Goal: Task Accomplishment & Management: Use online tool/utility

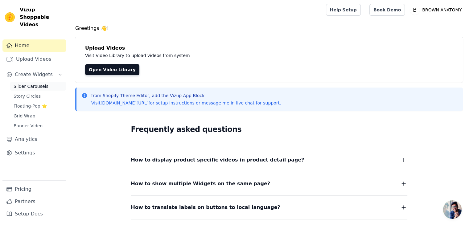
click at [47, 82] on link "Slider Carousels" at bounding box center [38, 86] width 56 height 9
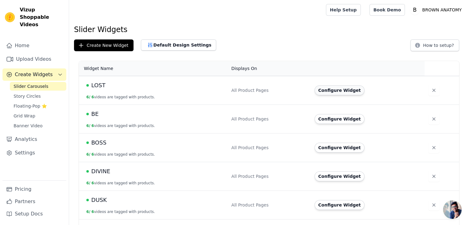
click at [345, 92] on button "Configure Widget" at bounding box center [339, 90] width 50 height 10
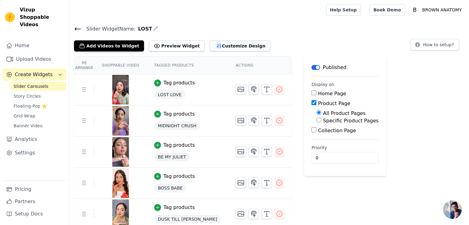
click at [216, 45] on button "Customize Design" at bounding box center [240, 45] width 61 height 11
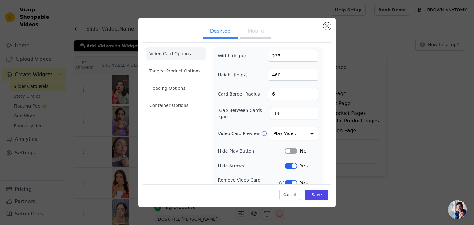
scroll to position [48, 0]
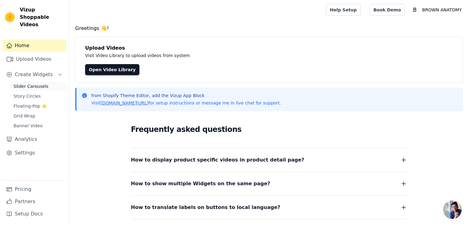
click at [43, 83] on span "Slider Carousels" at bounding box center [31, 86] width 35 height 6
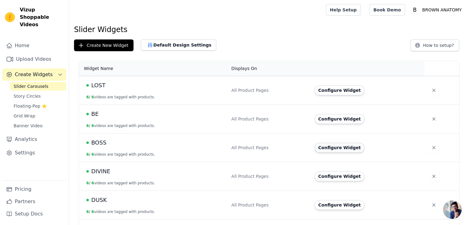
click at [346, 146] on button "Configure Widget" at bounding box center [339, 148] width 50 height 10
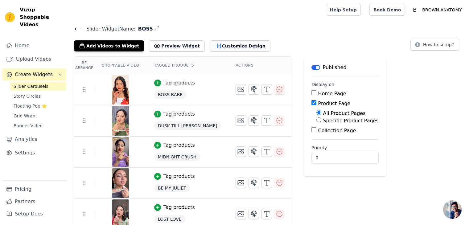
click at [220, 43] on button "Customize Design" at bounding box center [240, 45] width 61 height 11
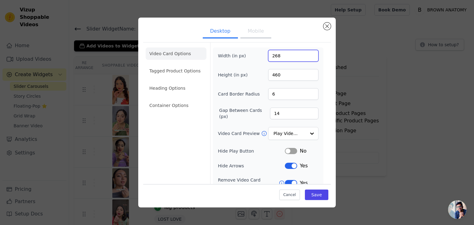
click at [284, 59] on input "268" at bounding box center [293, 56] width 50 height 12
type input "225"
click at [249, 72] on div "Height (in px) 460" at bounding box center [268, 75] width 101 height 12
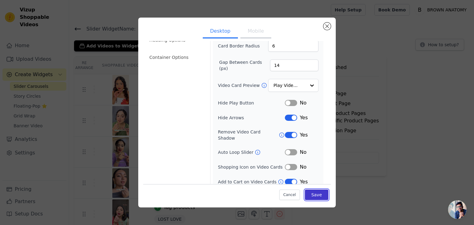
click at [316, 198] on button "Save" at bounding box center [316, 195] width 23 height 10
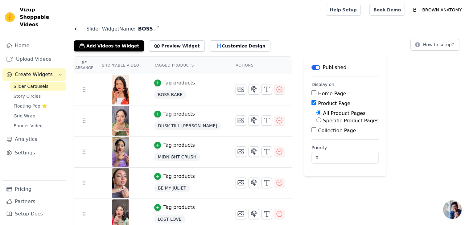
click at [40, 83] on span "Slider Carousels" at bounding box center [31, 86] width 35 height 6
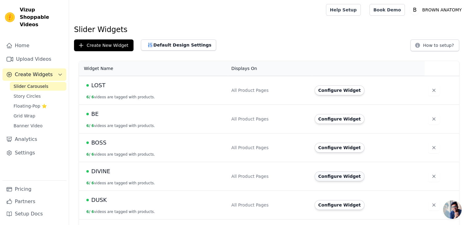
click at [333, 175] on button "Configure Widget" at bounding box center [339, 176] width 50 height 10
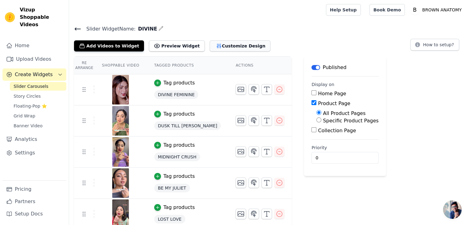
click at [218, 43] on button "Customize Design" at bounding box center [240, 45] width 61 height 11
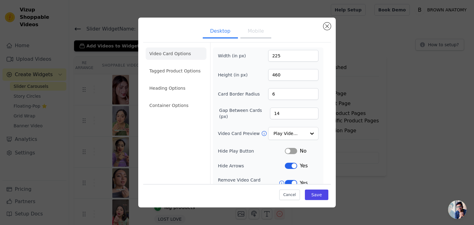
click at [240, 35] on button "Mobile" at bounding box center [255, 32] width 31 height 14
